Goal: Transaction & Acquisition: Purchase product/service

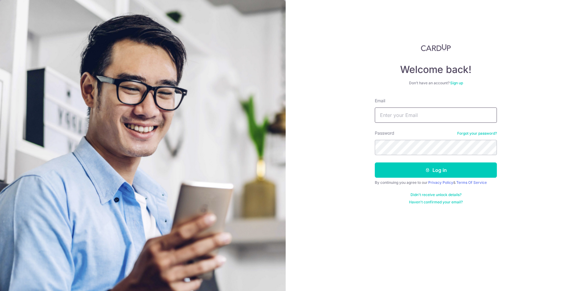
click at [397, 113] on input "Email" at bounding box center [435, 114] width 122 height 15
type input "[EMAIL_ADDRESS][DOMAIN_NAME]"
click at [374, 162] on button "Log in" at bounding box center [435, 169] width 122 height 15
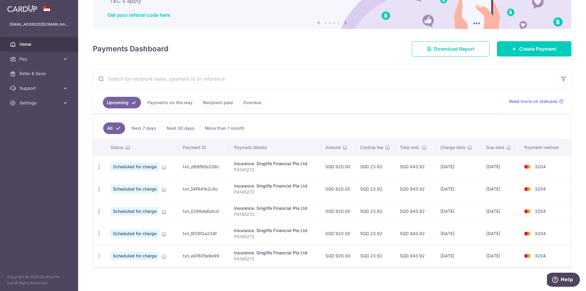
scroll to position [55, 0]
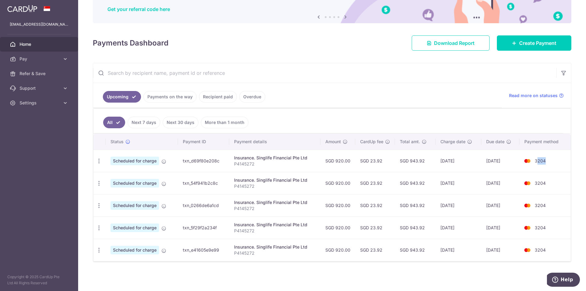
drag, startPoint x: 535, startPoint y: 161, endPoint x: 549, endPoint y: 161, distance: 14.3
click at [549, 161] on td "3204" at bounding box center [544, 160] width 51 height 22
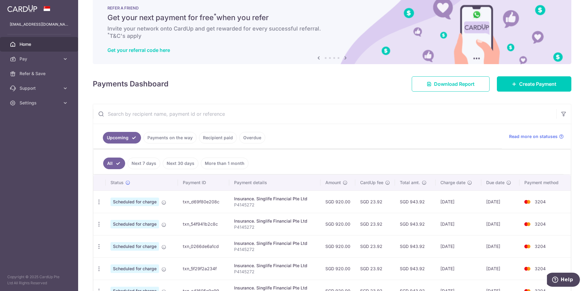
scroll to position [0, 0]
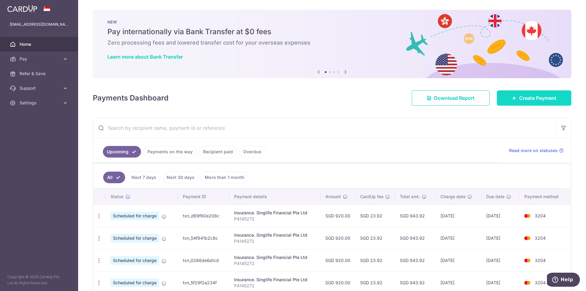
click at [532, 102] on link "Create Payment" at bounding box center [533, 97] width 74 height 15
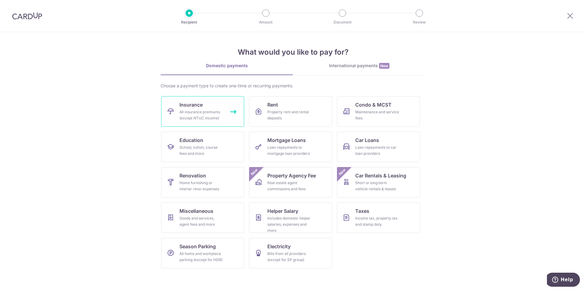
click at [221, 116] on div "All insurance premiums (except NTUC Income)" at bounding box center [201, 115] width 44 height 12
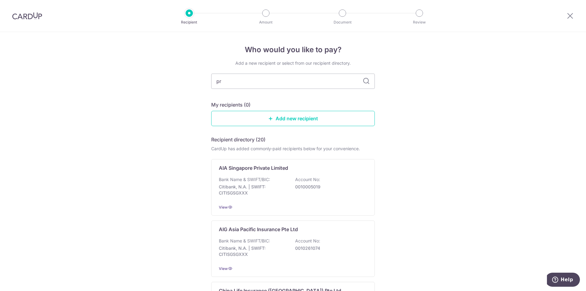
type input "pru"
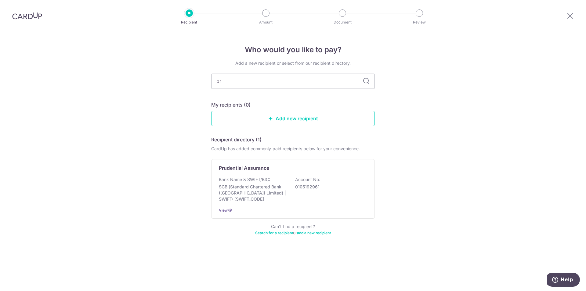
type input "p"
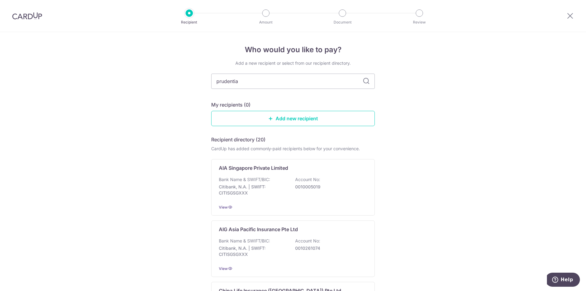
type input "prudential"
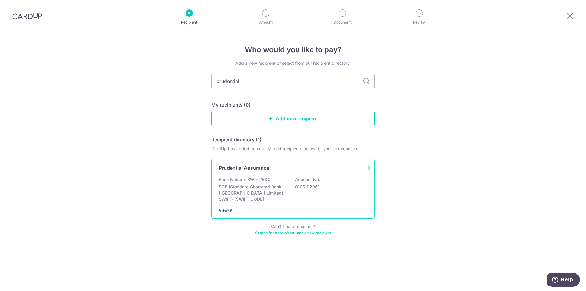
click at [231, 210] on icon at bounding box center [229, 209] width 5 height 5
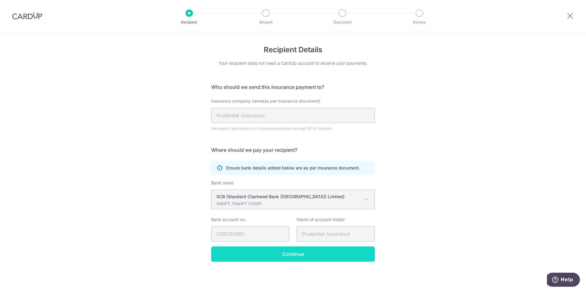
click at [269, 253] on input "Continue" at bounding box center [292, 253] width 163 height 15
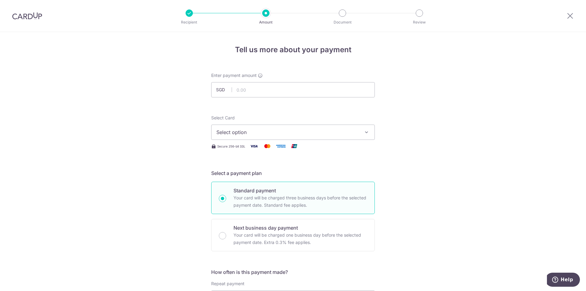
click at [267, 134] on span "Select option" at bounding box center [287, 131] width 142 height 7
click at [268, 133] on span "Select option" at bounding box center [287, 131] width 142 height 7
click at [252, 92] on input "text" at bounding box center [292, 89] width 163 height 15
click at [253, 89] on input "text" at bounding box center [292, 89] width 163 height 15
click at [238, 91] on input "text" at bounding box center [292, 89] width 163 height 15
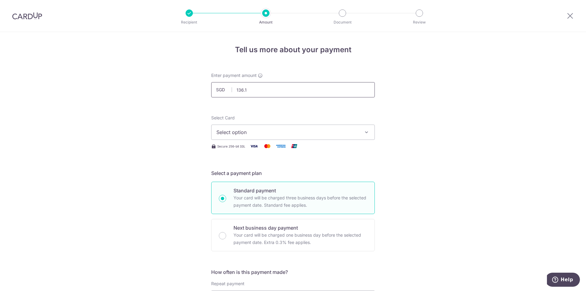
type input "136.17"
click at [239, 128] on span "Select option" at bounding box center [287, 131] width 142 height 7
click at [237, 174] on span "**** 3204" at bounding box center [242, 175] width 23 height 7
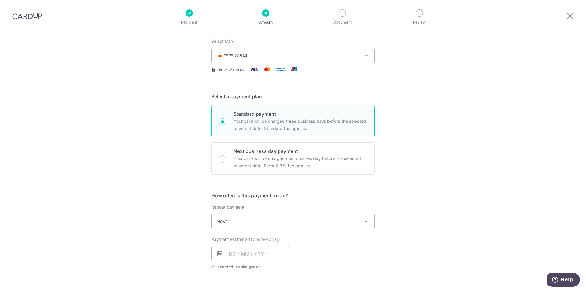
scroll to position [91, 0]
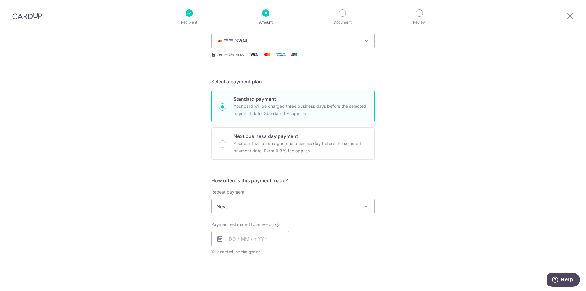
click at [237, 205] on span "Never" at bounding box center [292, 206] width 163 height 15
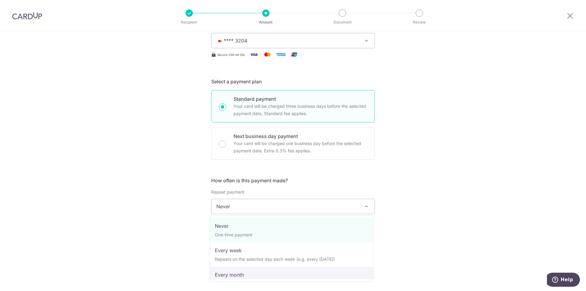
select select "3"
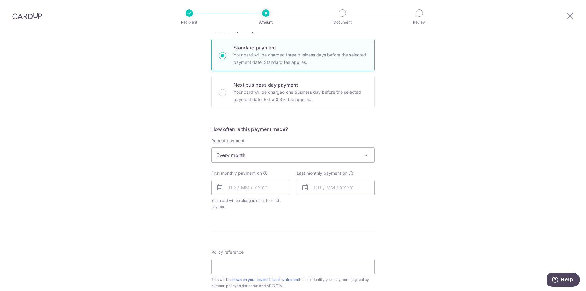
scroll to position [152, 0]
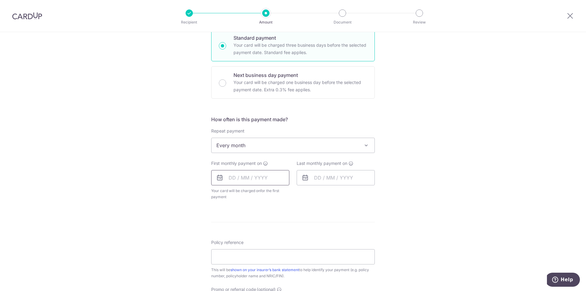
click at [230, 178] on input "text" at bounding box center [250, 177] width 78 height 15
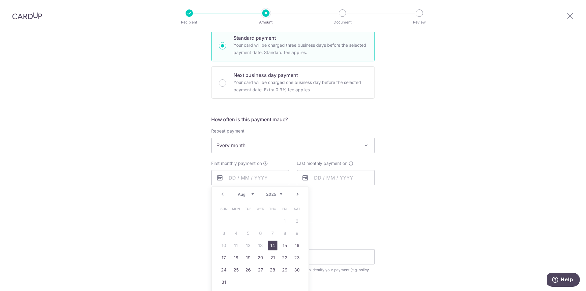
click at [274, 247] on link "14" at bounding box center [272, 245] width 10 height 10
type input "14/08/2025"
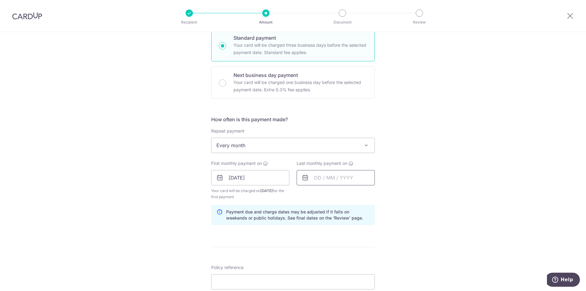
click at [321, 176] on input "text" at bounding box center [335, 177] width 78 height 15
click at [381, 194] on link "Next" at bounding box center [382, 193] width 7 height 7
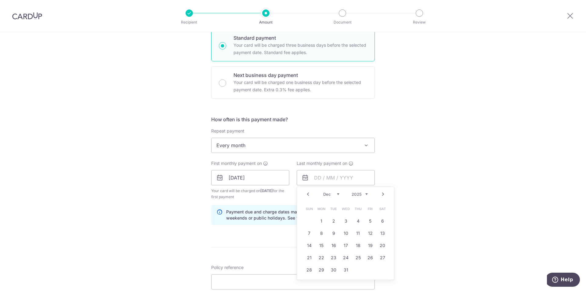
click at [367, 147] on span at bounding box center [365, 144] width 7 height 7
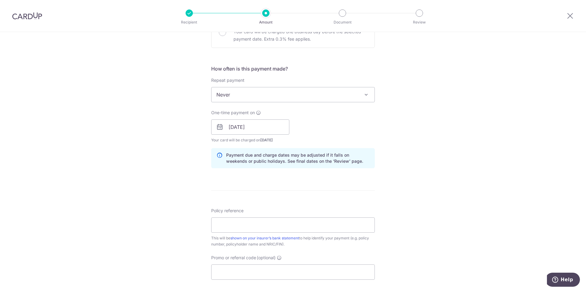
scroll to position [183, 0]
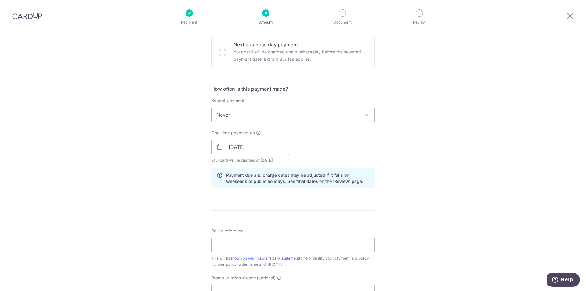
click at [367, 117] on span at bounding box center [365, 114] width 7 height 7
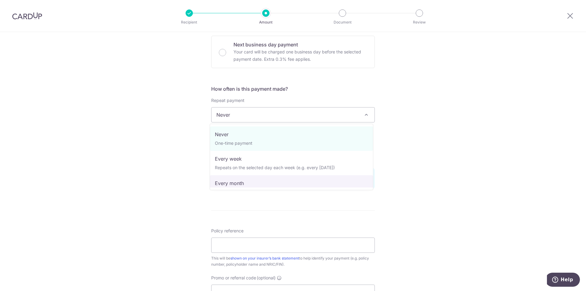
select select "3"
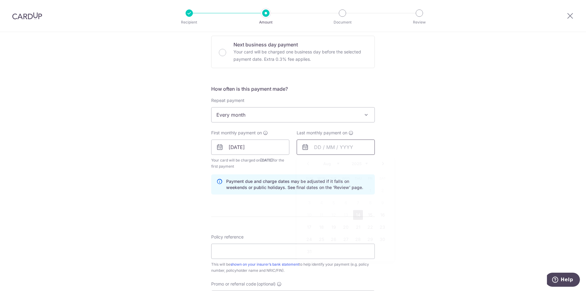
click at [358, 144] on input "text" at bounding box center [335, 146] width 78 height 15
click at [338, 163] on div "Aug Sep Oct Nov Dec 2025 2026 2027 2028 2029 2030 2031 2032 2033 2034 2035" at bounding box center [345, 163] width 45 height 5
click at [335, 164] on select "Aug Sep Oct Nov Dec" at bounding box center [331, 163] width 16 height 5
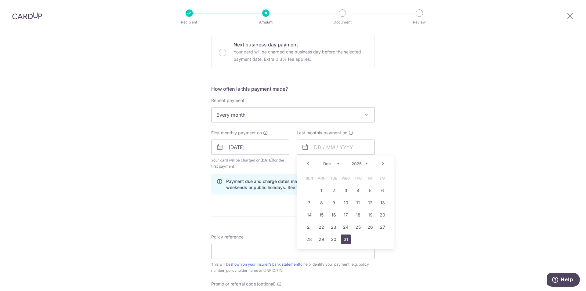
click at [341, 237] on link "31" at bounding box center [346, 239] width 10 height 10
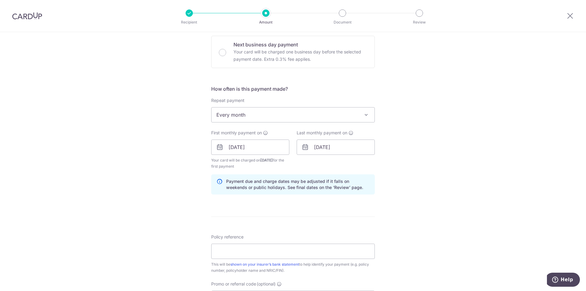
click at [432, 199] on div "Tell us more about your payment Enter payment amount SGD 136.17 136.17 Select C…" at bounding box center [293, 140] width 586 height 583
click at [356, 146] on input "31/12/2025" at bounding box center [335, 146] width 78 height 15
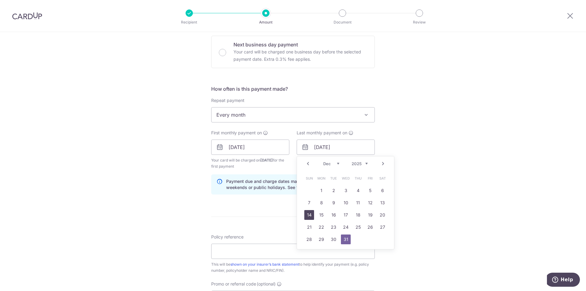
click at [306, 216] on link "14" at bounding box center [309, 215] width 10 height 10
type input "14/12/2025"
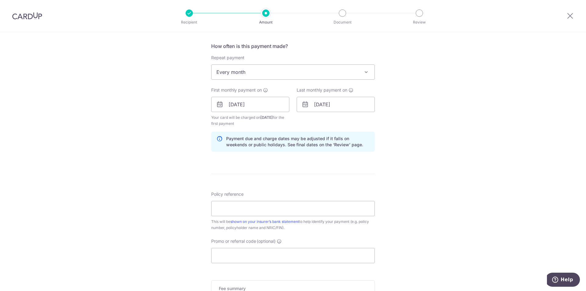
scroll to position [244, 0]
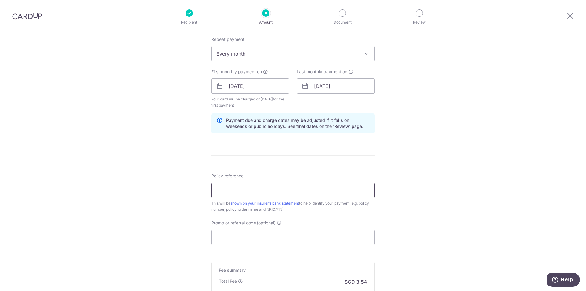
click at [371, 188] on input "Policy reference" at bounding box center [292, 189] width 163 height 15
click at [299, 189] on input "Policy reference" at bounding box center [292, 189] width 163 height 15
paste input "A2202151"
type input "A2202151"
click at [414, 187] on div "Tell us more about your payment Enter payment amount SGD 136.17 136.17 Select C…" at bounding box center [293, 79] width 586 height 583
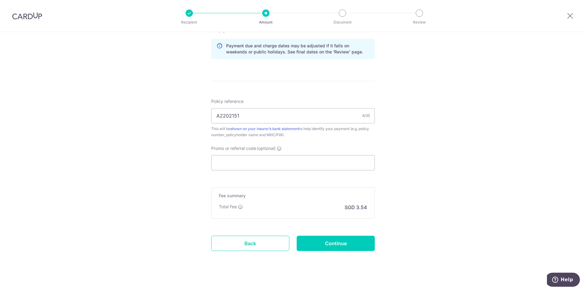
scroll to position [324, 0]
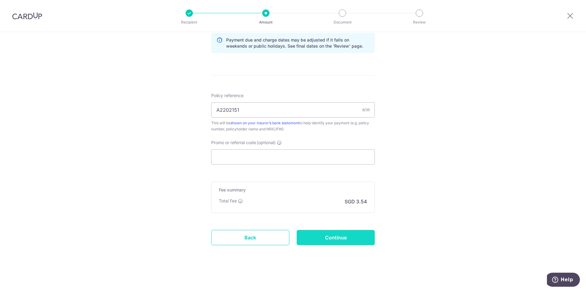
click at [358, 238] on input "Continue" at bounding box center [335, 237] width 78 height 15
type input "Create Schedule"
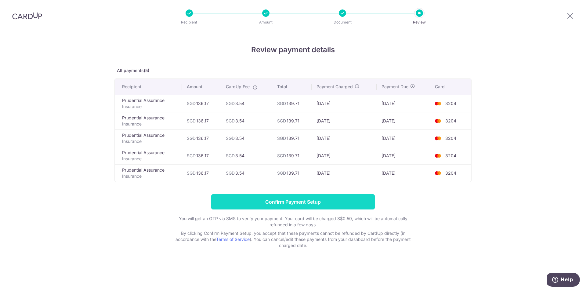
click at [248, 199] on input "Confirm Payment Setup" at bounding box center [292, 201] width 163 height 15
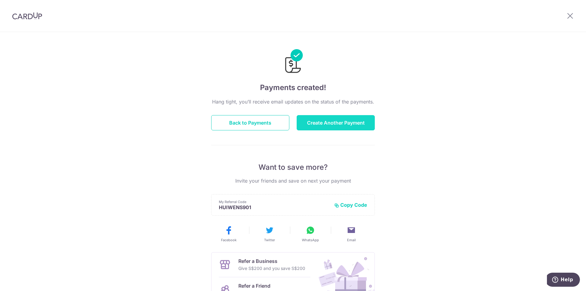
click at [326, 117] on button "Create Another Payment" at bounding box center [335, 122] width 78 height 15
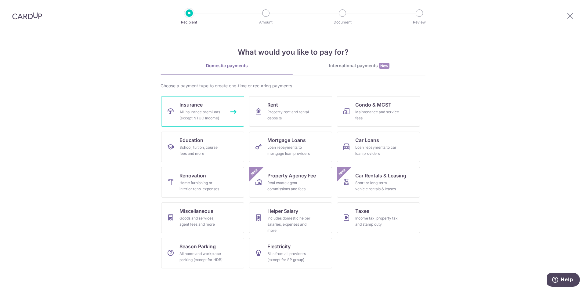
click at [210, 116] on div "All insurance premiums (except NTUC Income)" at bounding box center [201, 115] width 44 height 12
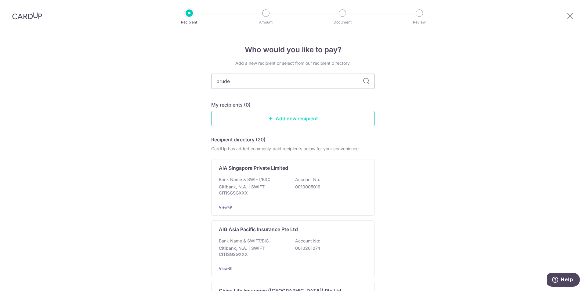
type input "[PERSON_NAME]"
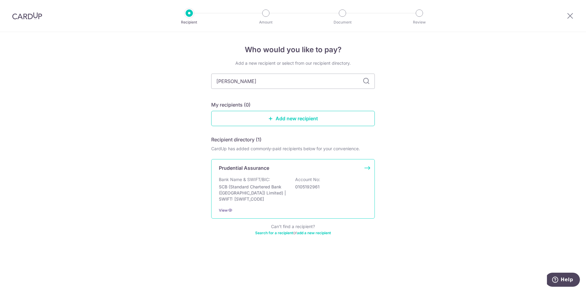
click at [254, 181] on p "Bank Name & SWIFT/BIC:" at bounding box center [244, 179] width 51 height 6
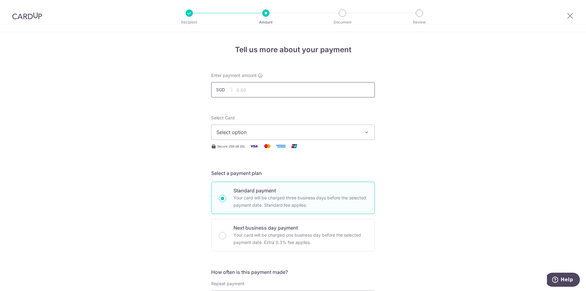
click at [251, 90] on input "text" at bounding box center [292, 89] width 163 height 15
type input "809.50"
click at [238, 131] on span "Select option" at bounding box center [287, 131] width 142 height 7
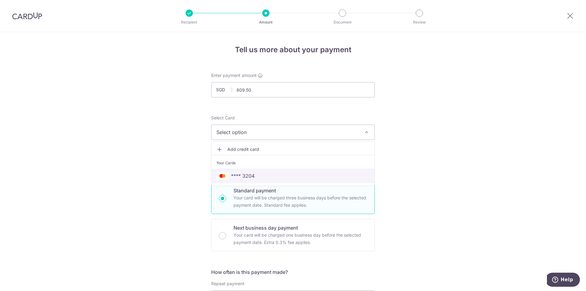
click at [232, 173] on span "**** 3204" at bounding box center [242, 175] width 23 height 7
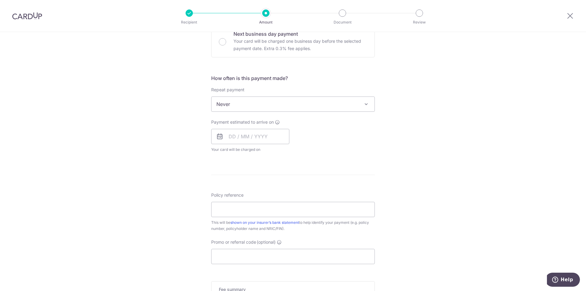
scroll to position [183, 0]
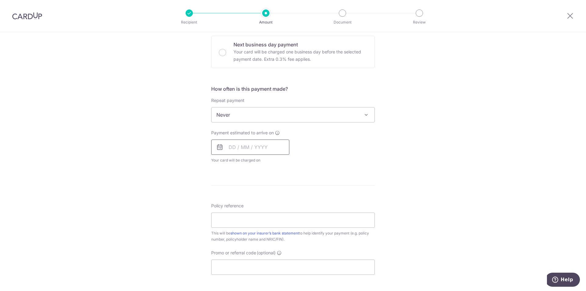
click at [229, 147] on input "text" at bounding box center [250, 146] width 78 height 15
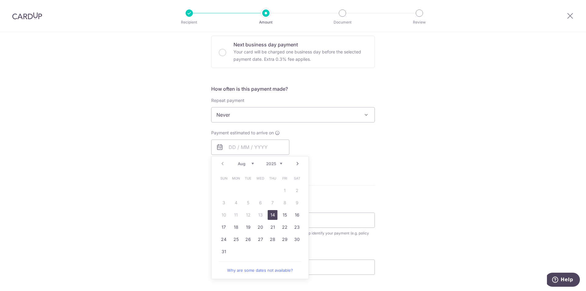
click at [270, 214] on link "14" at bounding box center [272, 215] width 10 height 10
type input "[DATE]"
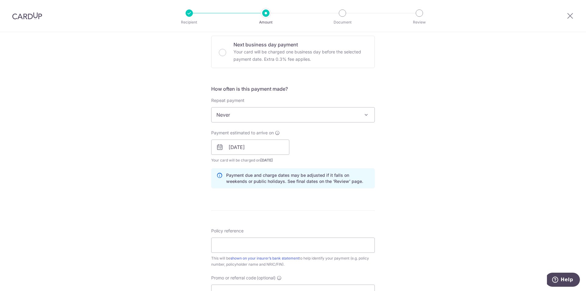
click at [270, 210] on form "Enter payment amount SGD 809.50 809.50 Select Card **** 3204 Add credit card Yo…" at bounding box center [292, 143] width 163 height 508
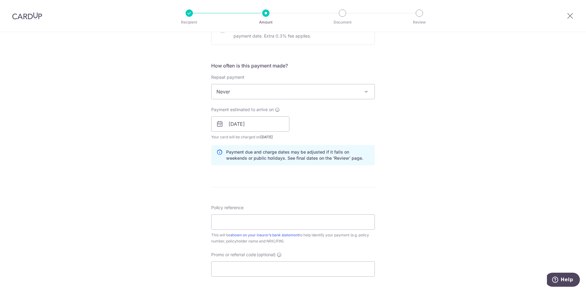
scroll to position [305, 0]
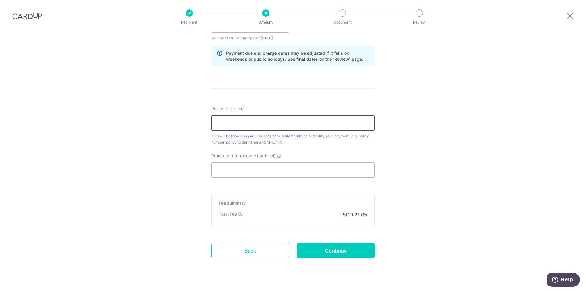
click at [256, 121] on input "Policy reference" at bounding box center [292, 122] width 163 height 15
paste input "A2590982"
type input "A2590982"
click at [417, 164] on div "Tell us more about your payment Enter payment amount SGD 809.50 809.50 Select C…" at bounding box center [293, 15] width 586 height 577
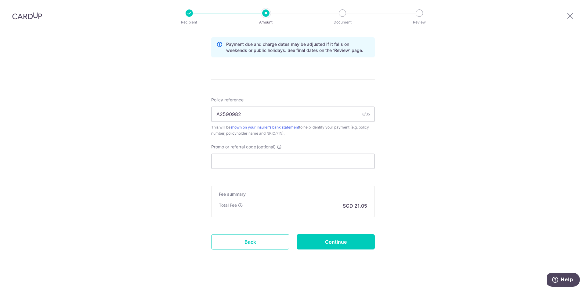
scroll to position [318, 0]
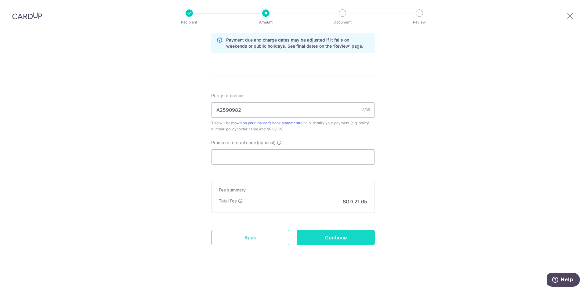
click at [358, 238] on input "Continue" at bounding box center [335, 237] width 78 height 15
type input "Create Schedule"
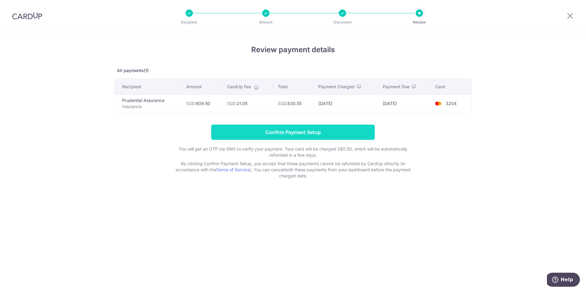
click at [270, 130] on input "Confirm Payment Setup" at bounding box center [292, 131] width 163 height 15
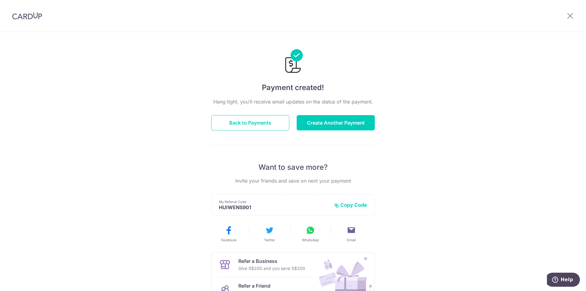
click at [27, 18] on img at bounding box center [27, 15] width 30 height 7
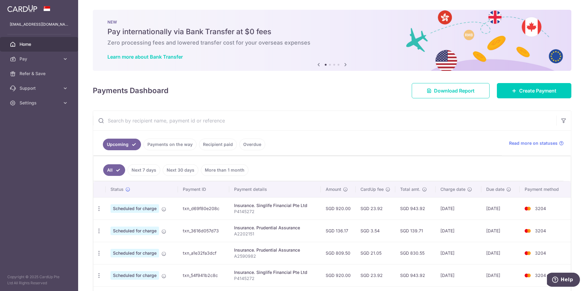
click at [27, 8] on img at bounding box center [22, 8] width 30 height 7
click at [36, 8] on img at bounding box center [22, 8] width 30 height 7
click at [35, 7] on img at bounding box center [22, 8] width 30 height 7
click at [536, 93] on span "Create Payment" at bounding box center [537, 90] width 37 height 7
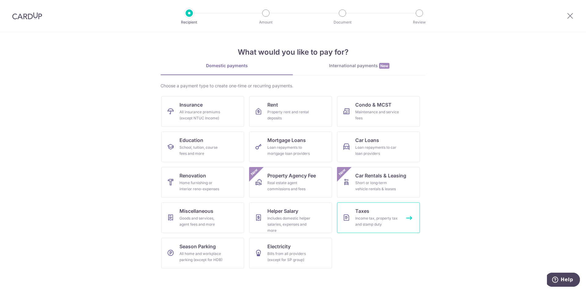
click at [398, 219] on div "Income tax, property tax and stamp duty" at bounding box center [377, 221] width 44 height 12
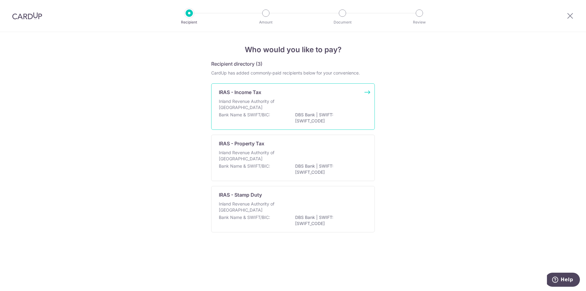
click at [326, 112] on p "DBS Bank | SWIFT: [SWIFT_CODE]" at bounding box center [329, 118] width 68 height 12
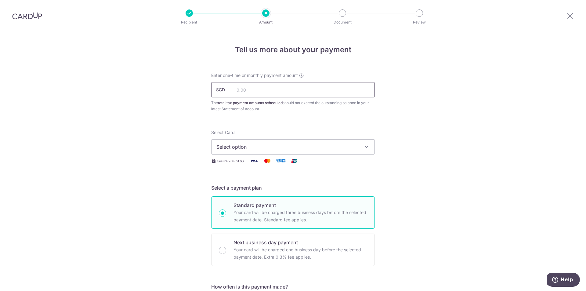
click at [257, 86] on input "text" at bounding box center [292, 89] width 163 height 15
type input "1,318.90"
click at [244, 141] on button "Select option" at bounding box center [292, 146] width 163 height 15
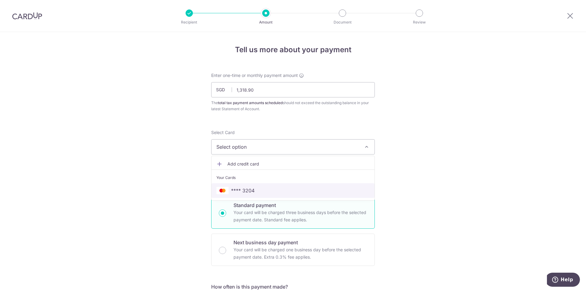
click at [244, 188] on span "**** 3204" at bounding box center [242, 190] width 23 height 7
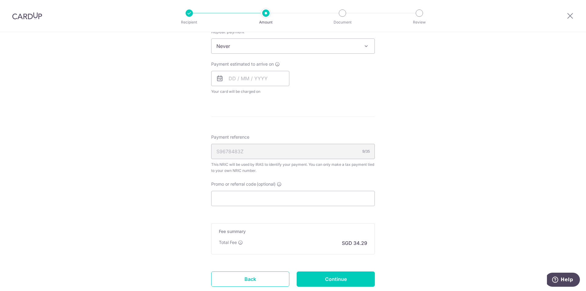
scroll to position [274, 0]
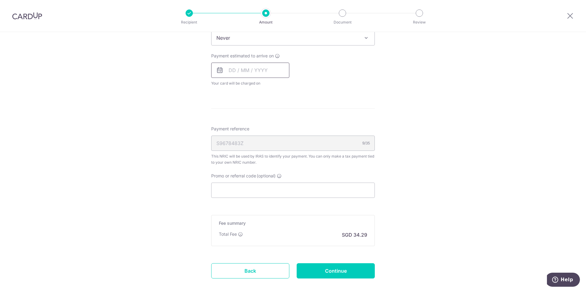
click at [251, 70] on input "text" at bounding box center [250, 70] width 78 height 15
click at [257, 138] on table "Sun Mon Tue Wed Thu Fri Sat 1 2 3 4 5 6 7 8 9 10 11 12 13 14 15 16 17 18 19 20 …" at bounding box center [259, 137] width 85 height 85
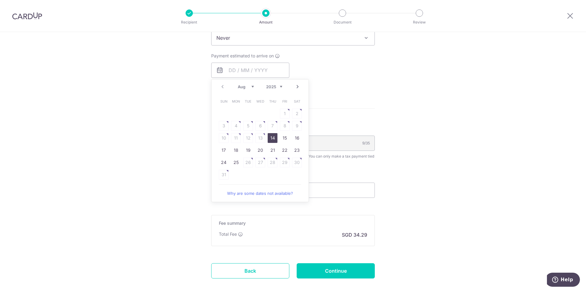
click at [273, 138] on link "14" at bounding box center [272, 138] width 10 height 10
type input "[DATE]"
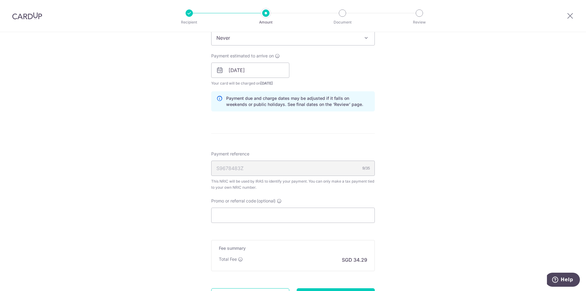
click at [155, 122] on div "Tell us more about your payment Enter one-time or monthly payment amount SGD 1,…" at bounding box center [293, 53] width 586 height 591
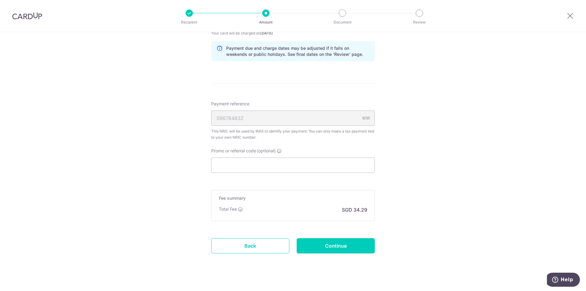
scroll to position [333, 0]
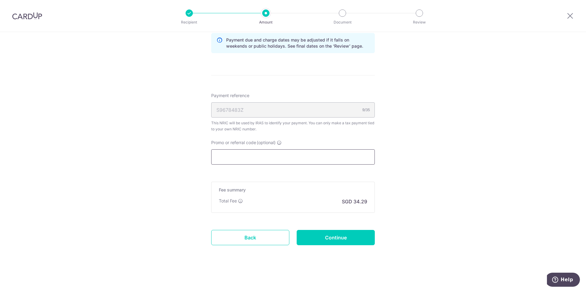
click at [258, 159] on input "Promo or referral code (optional)" at bounding box center [292, 156] width 163 height 15
paste input "VTAX25ONE"
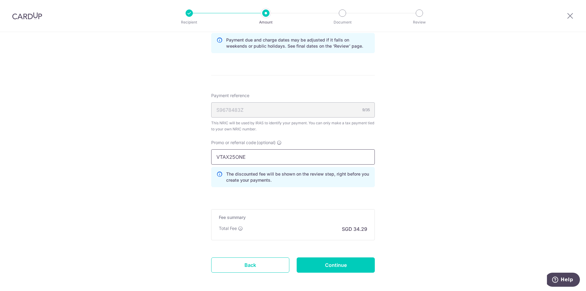
type input "VTAX25ONE"
click at [444, 169] on div "Tell us more about your payment Enter one-time or monthly payment amount SGD 1,…" at bounding box center [293, 8] width 586 height 619
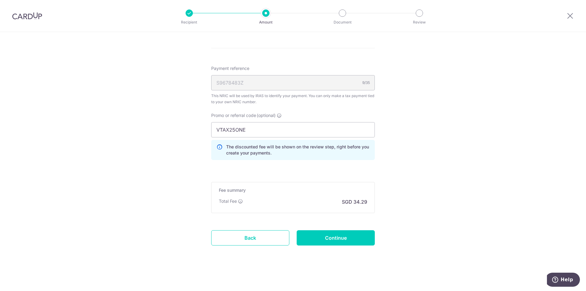
scroll to position [360, 0]
click at [352, 232] on input "Continue" at bounding box center [335, 237] width 78 height 15
type input "Create Schedule"
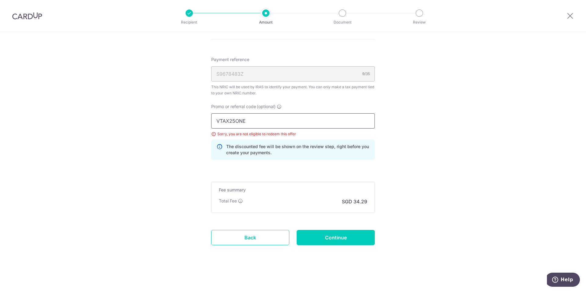
click at [262, 124] on input "VTAX25ONE" at bounding box center [292, 120] width 163 height 15
drag, startPoint x: 237, startPoint y: 121, endPoint x: 173, endPoint y: 121, distance: 64.3
paste input "R"
type input "VTAX25R"
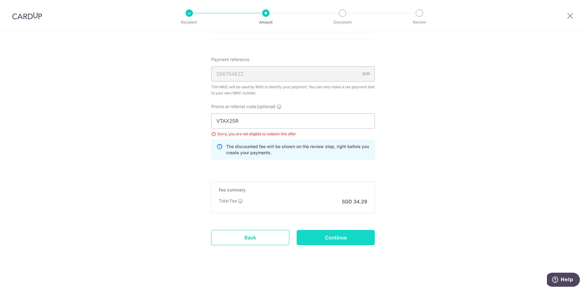
click at [331, 240] on input "Continue" at bounding box center [335, 237] width 78 height 15
type input "Update Schedule"
click at [297, 150] on p "The discounted fee will be shown on the review step, right before you create yo…" at bounding box center [297, 149] width 143 height 12
drag, startPoint x: 257, startPoint y: 124, endPoint x: 112, endPoint y: 124, distance: 145.5
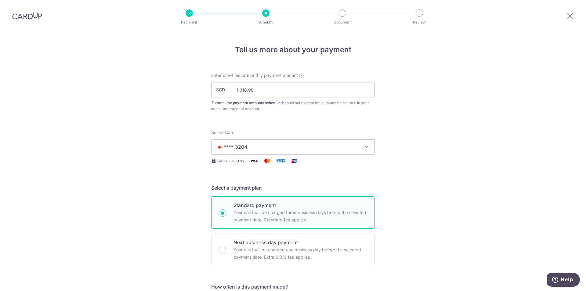
scroll to position [341, 0]
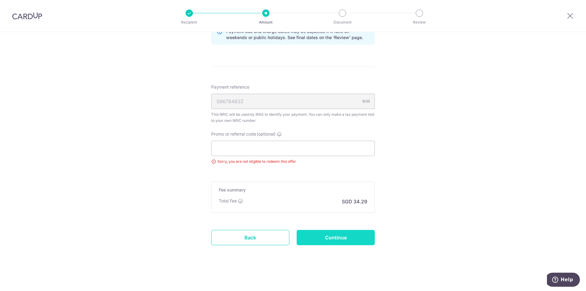
click at [324, 237] on input "Continue" at bounding box center [335, 237] width 78 height 15
type input "Update Schedule"
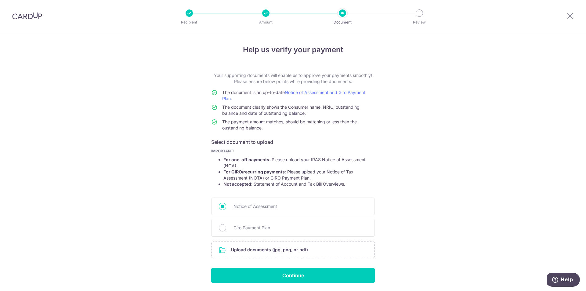
scroll to position [21, 0]
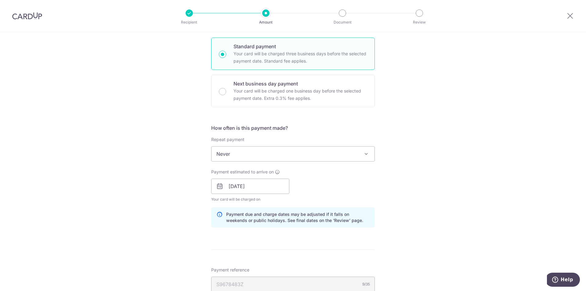
scroll to position [333, 0]
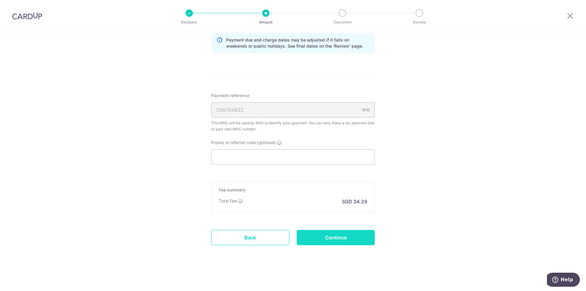
click at [362, 242] on input "Continue" at bounding box center [335, 237] width 78 height 15
type input "Update Schedule"
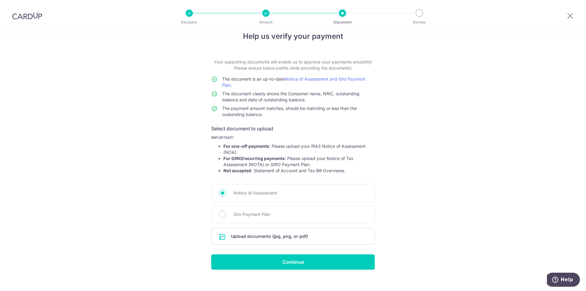
scroll to position [21, 0]
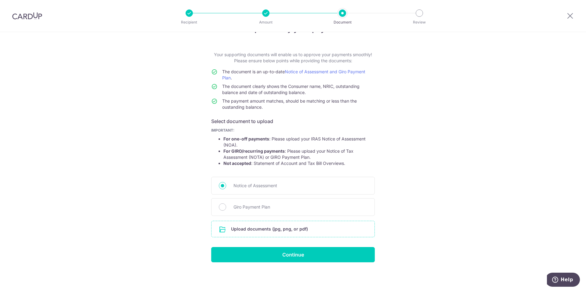
click at [236, 232] on input "file" at bounding box center [292, 229] width 163 height 16
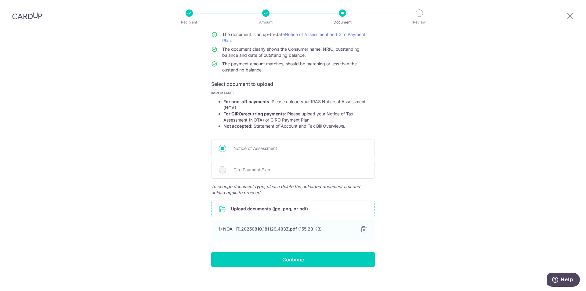
scroll to position [63, 0]
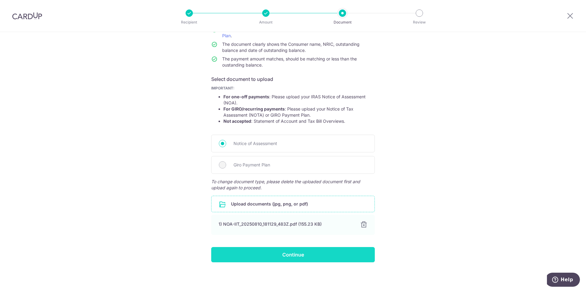
click at [259, 258] on input "Continue" at bounding box center [292, 254] width 163 height 15
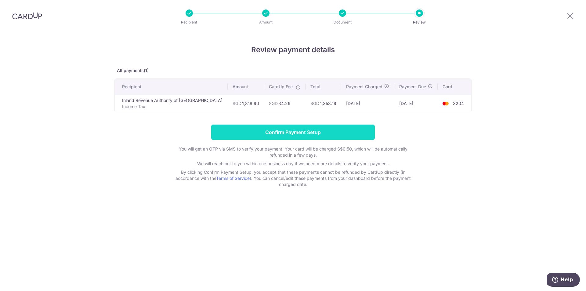
click at [351, 128] on input "Confirm Payment Setup" at bounding box center [292, 131] width 163 height 15
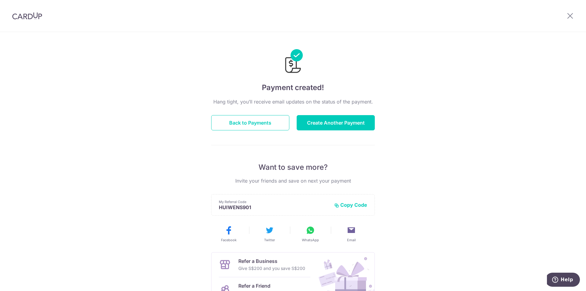
click at [29, 18] on img at bounding box center [27, 15] width 30 height 7
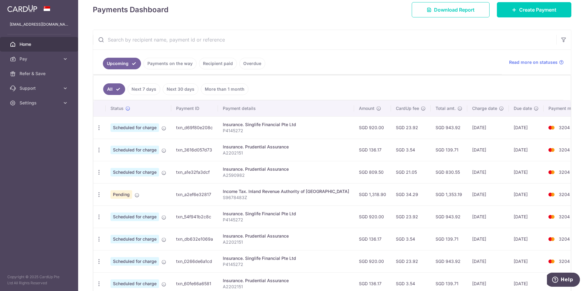
scroll to position [91, 0]
